Goal: Information Seeking & Learning: Find specific fact

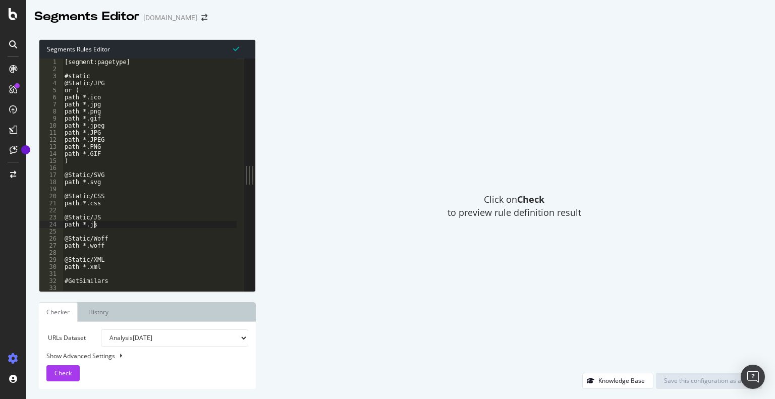
type textarea "path *.GIF"
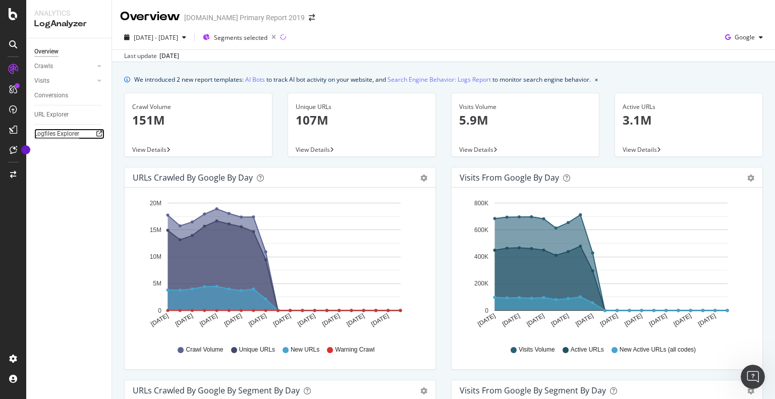
click at [58, 134] on div "Logfiles Explorer" at bounding box center [56, 134] width 45 height 11
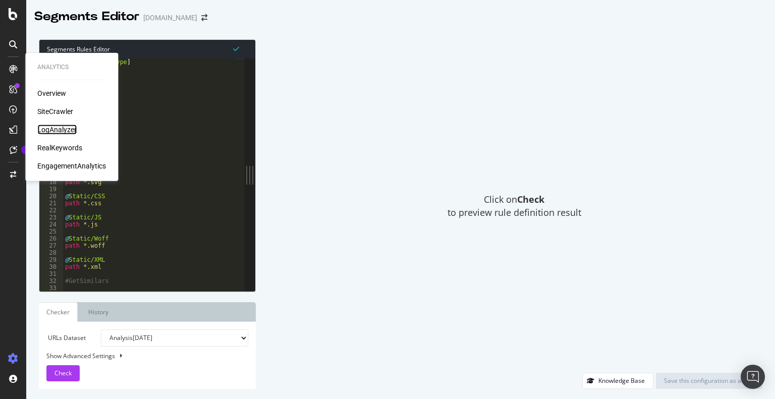
click at [59, 129] on div "LogAnalyzer" at bounding box center [56, 130] width 39 height 10
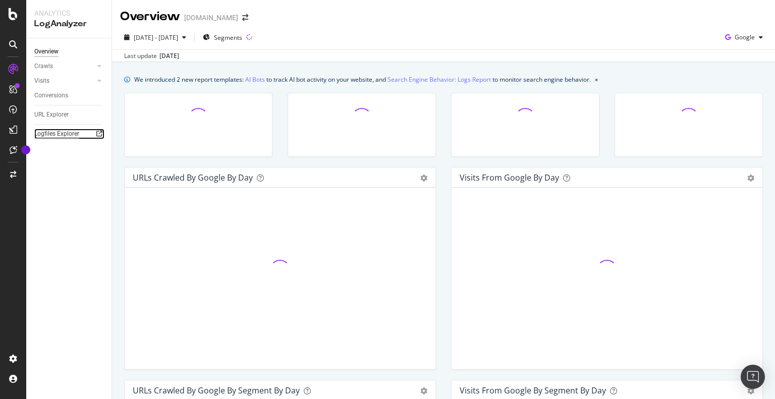
click at [59, 135] on div "Logfiles Explorer" at bounding box center [56, 134] width 45 height 11
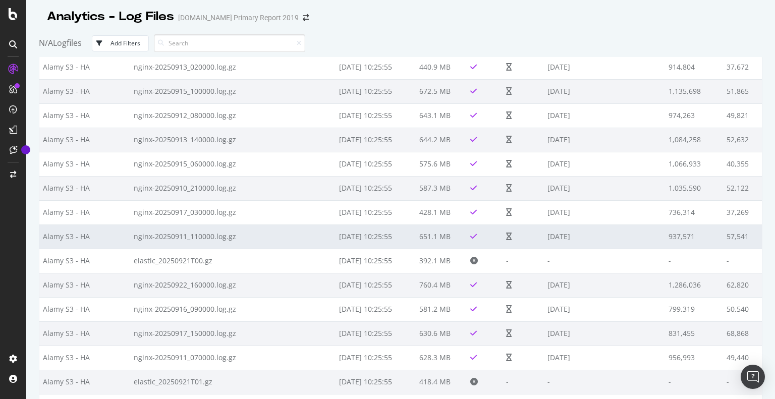
scroll to position [353, 0]
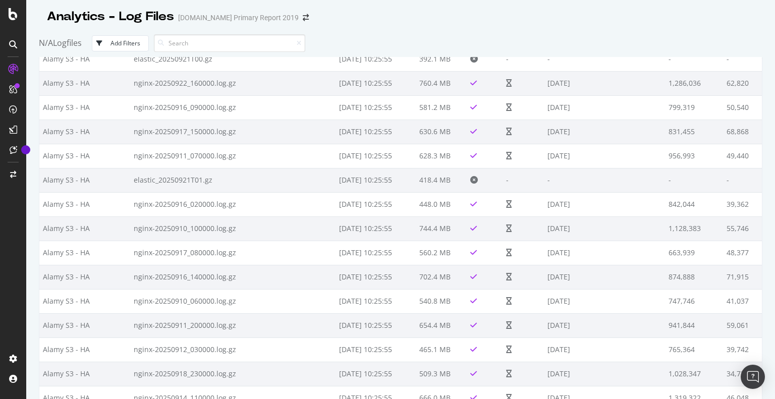
click at [192, 44] on input at bounding box center [229, 43] width 151 height 18
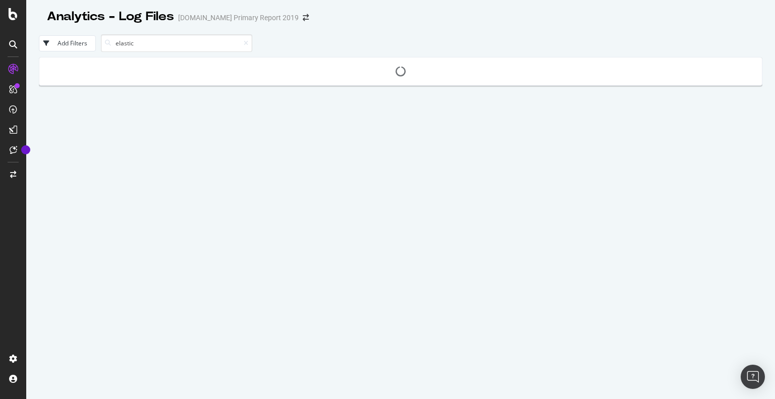
click at [175, 48] on input "elastic" at bounding box center [176, 43] width 151 height 18
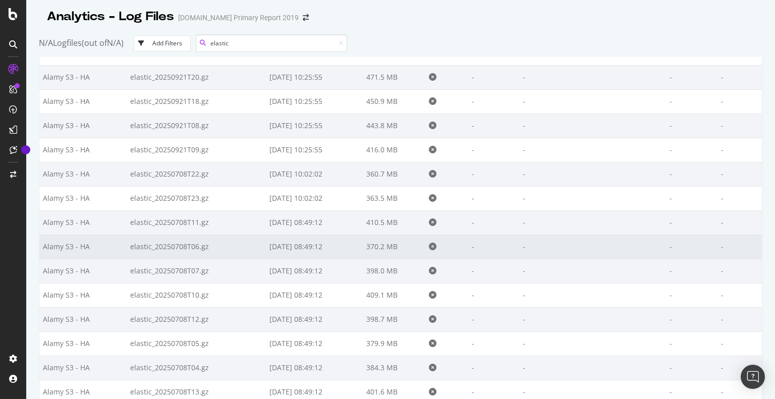
scroll to position [404, 0]
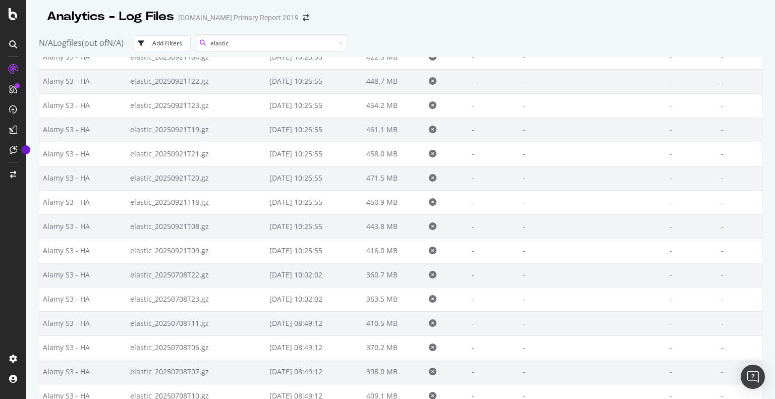
drag, startPoint x: 237, startPoint y: 45, endPoint x: 196, endPoint y: 43, distance: 41.5
click at [196, 43] on div "N/A Logfiles (out of N/A ) Add Filters elastic" at bounding box center [401, 43] width 724 height 28
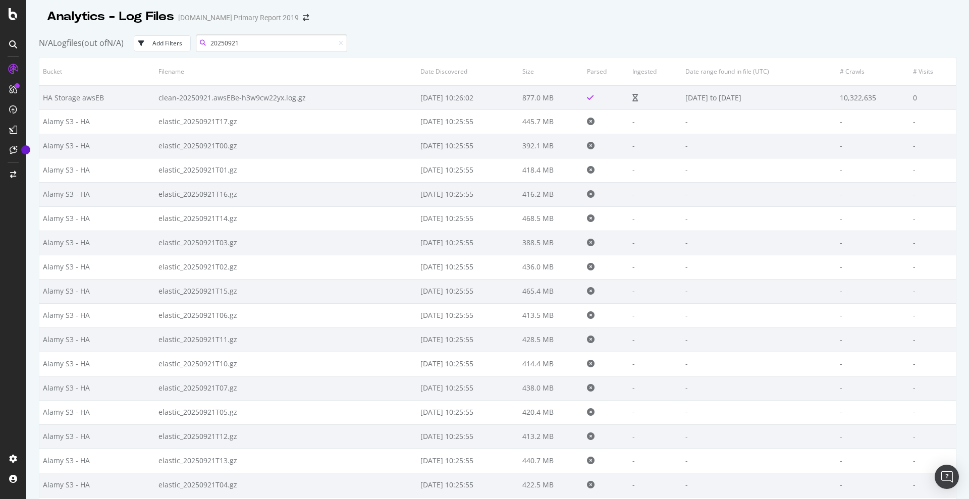
drag, startPoint x: 238, startPoint y: 44, endPoint x: 266, endPoint y: 44, distance: 27.3
click at [266, 44] on input "20250921" at bounding box center [271, 43] width 151 height 18
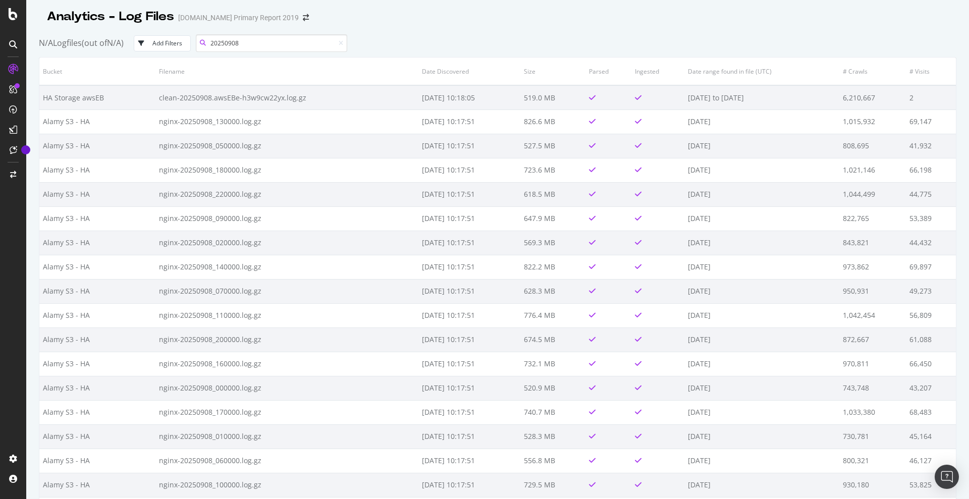
drag, startPoint x: 236, startPoint y: 42, endPoint x: 257, endPoint y: 45, distance: 21.4
click at [257, 45] on input "20250908" at bounding box center [271, 43] width 151 height 18
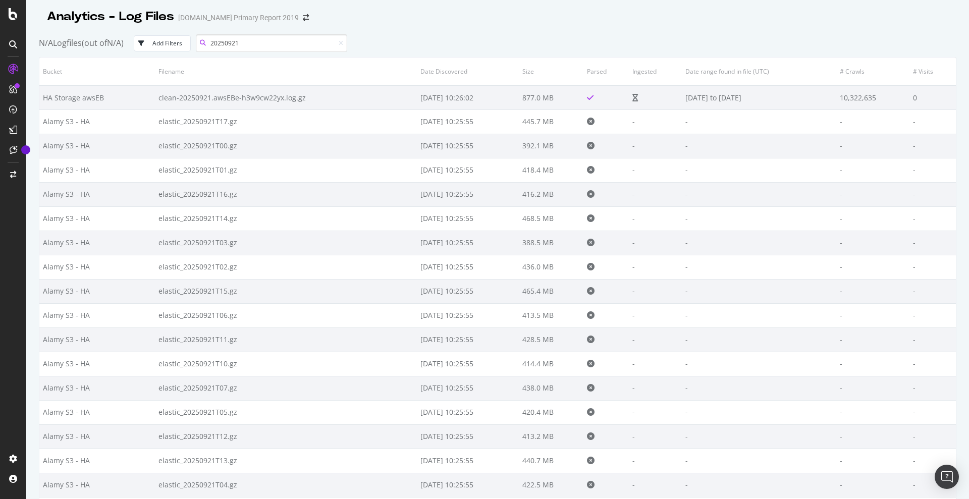
click at [263, 40] on input "20250921" at bounding box center [271, 43] width 151 height 18
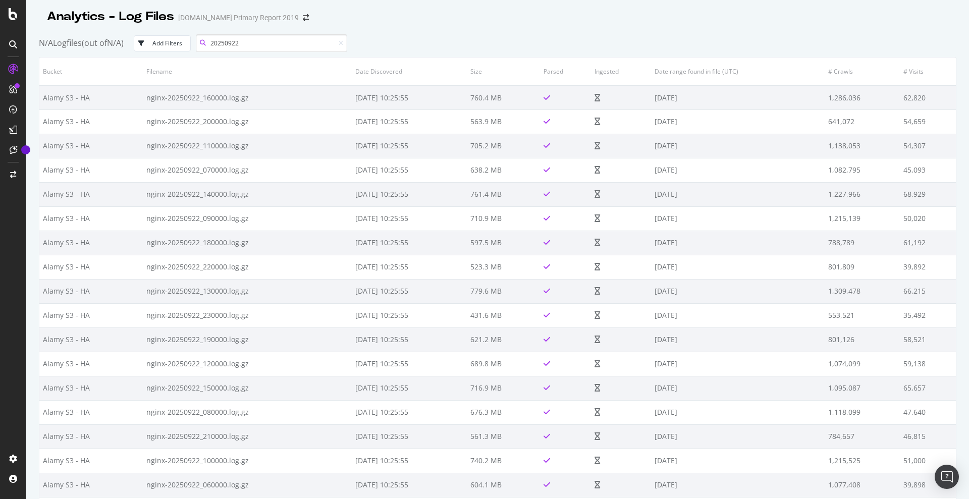
click at [254, 43] on input "20250922" at bounding box center [271, 43] width 151 height 18
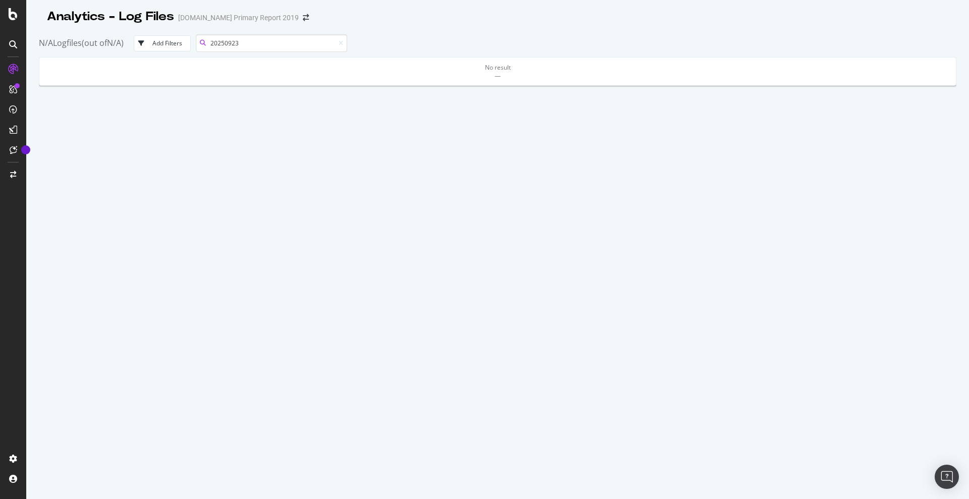
click at [246, 43] on input "20250923" at bounding box center [271, 43] width 151 height 18
click at [250, 40] on input "202509218" at bounding box center [271, 43] width 151 height 18
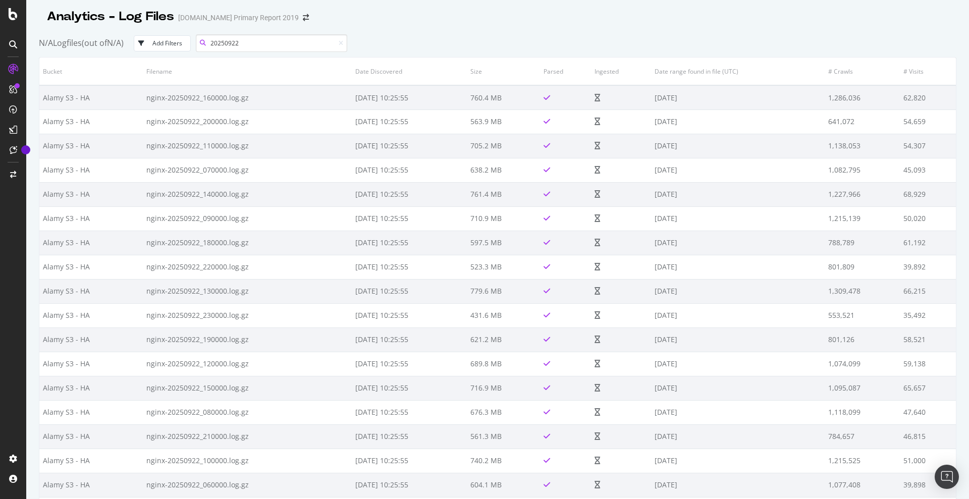
click at [256, 40] on input "20250922" at bounding box center [271, 43] width 151 height 18
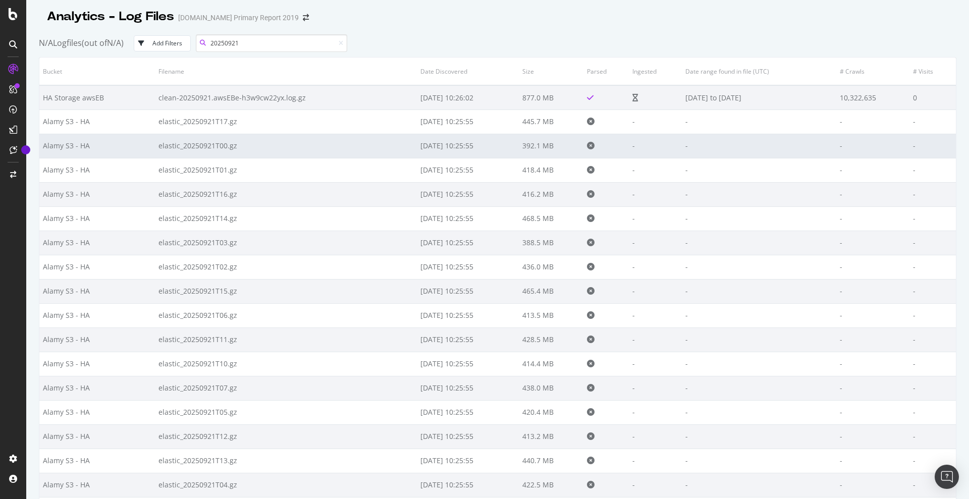
type input "20250921"
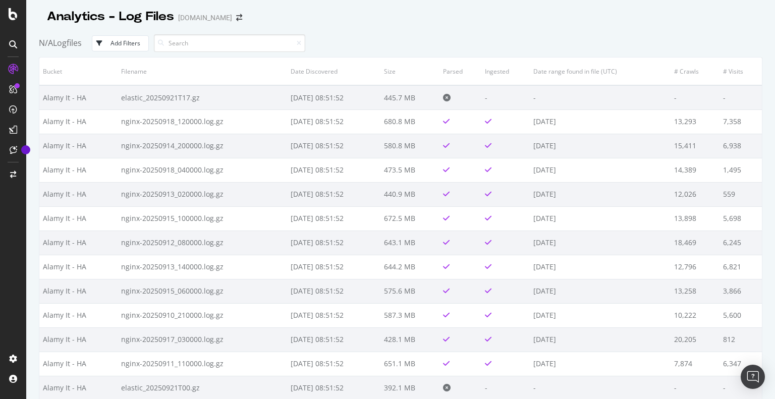
click at [174, 39] on input at bounding box center [229, 43] width 151 height 18
type input "elastic"
